Goal: Task Accomplishment & Management: Use online tool/utility

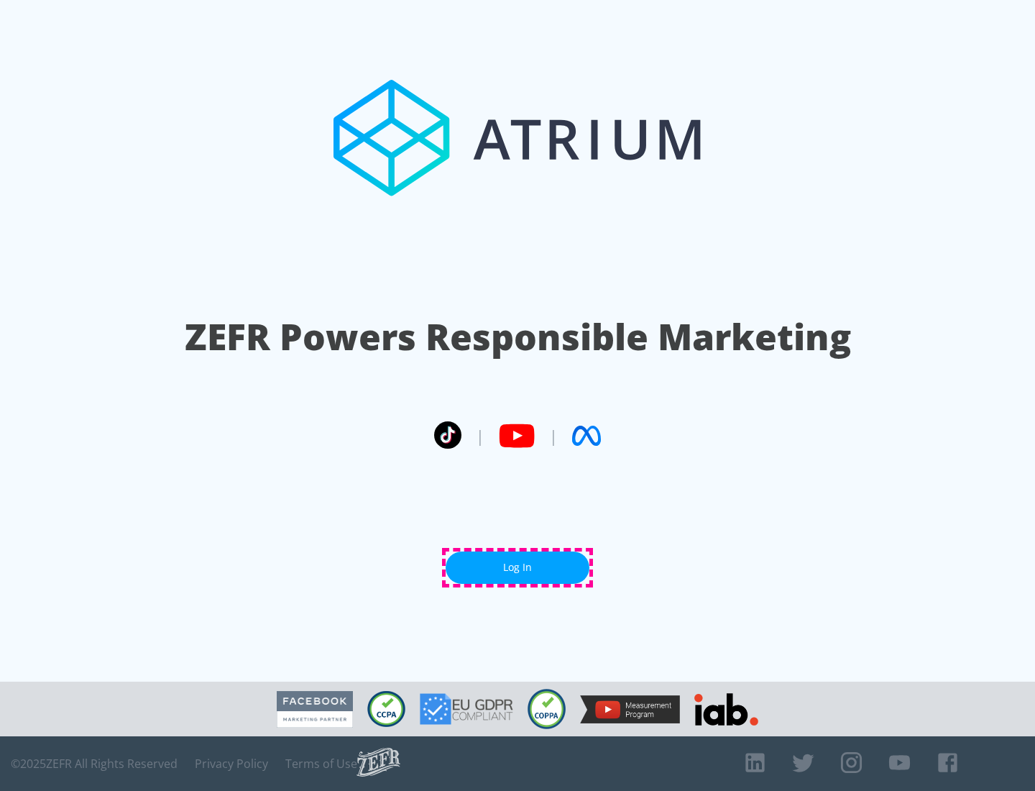
click at [518, 567] on link "Log In" at bounding box center [518, 567] width 144 height 32
